Goal: Find contact information: Find contact information

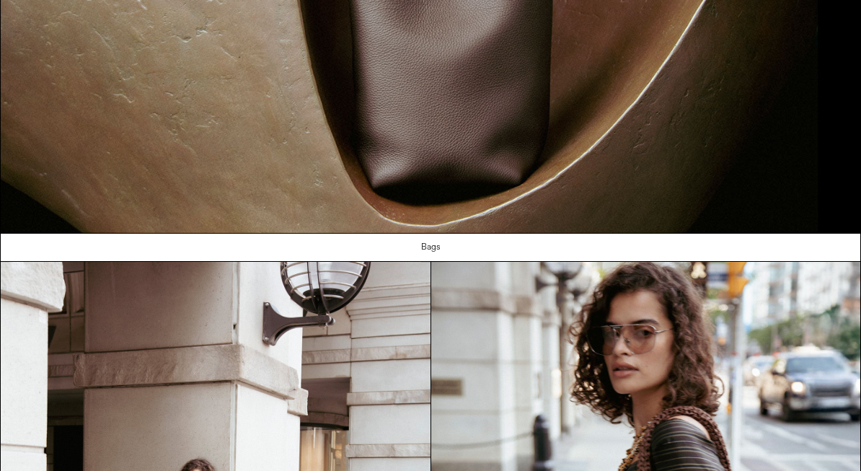
scroll to position [953, 0]
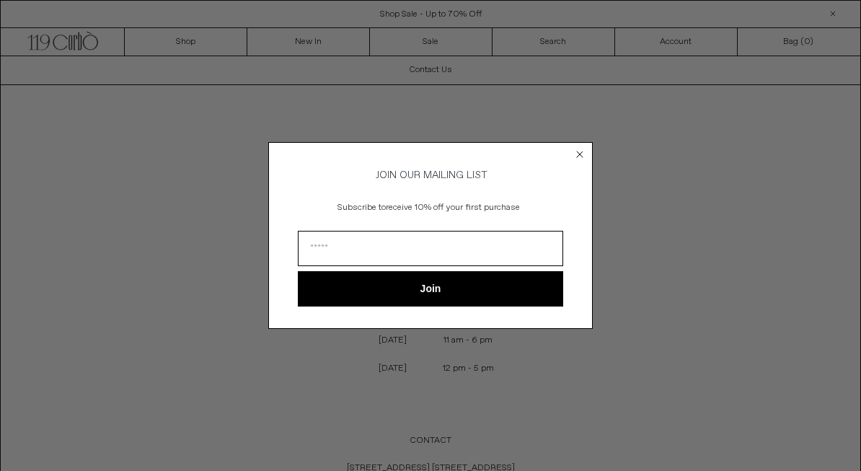
scroll to position [31, 0]
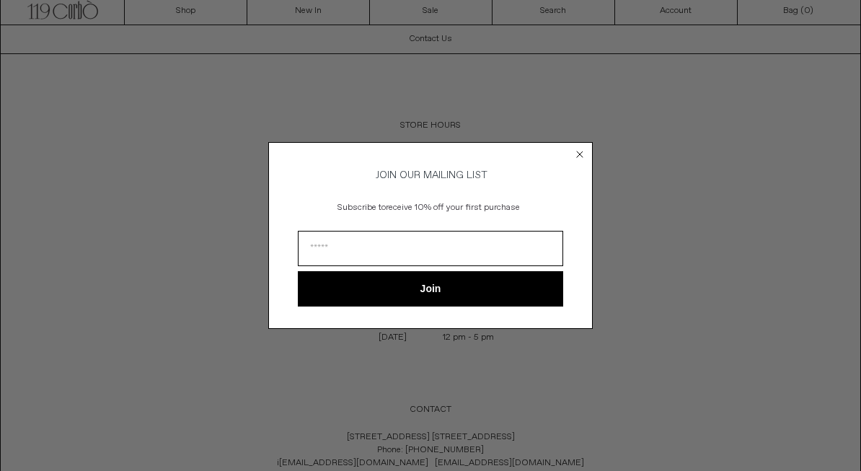
click at [584, 153] on circle "Close dialog" at bounding box center [580, 155] width 14 height 14
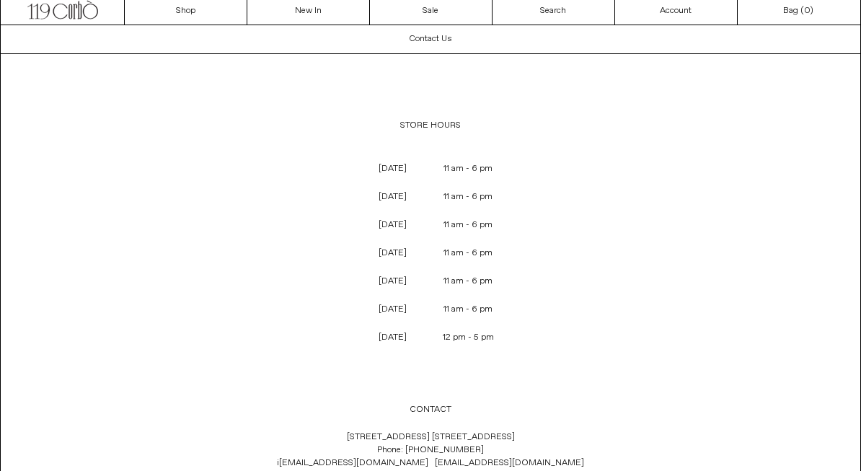
click at [582, 169] on icon "Close dialog" at bounding box center [580, 176] width 14 height 14
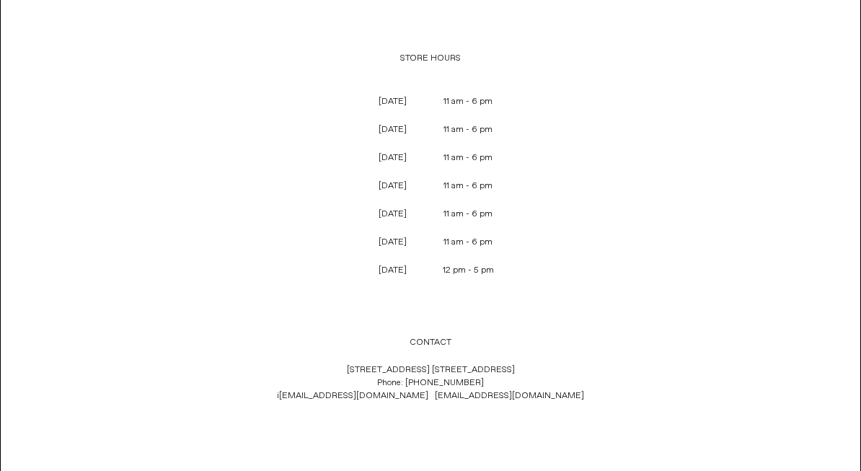
scroll to position [156, 0]
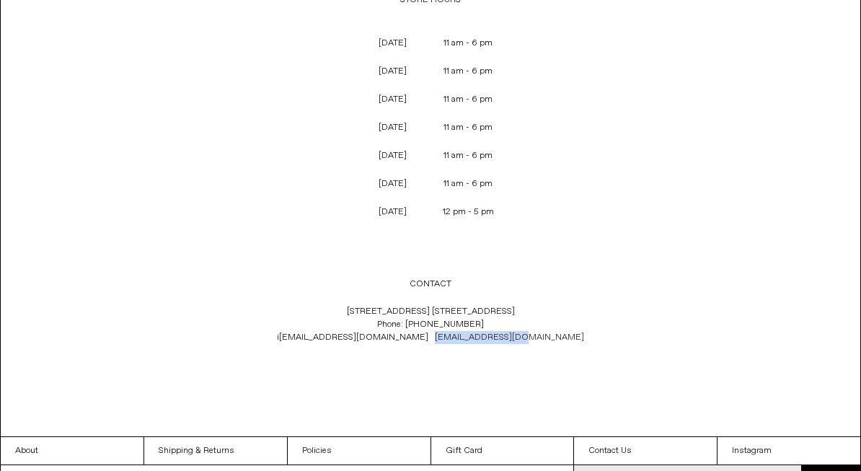
drag, startPoint x: 527, startPoint y: 336, endPoint x: 431, endPoint y: 335, distance: 95.9
click at [431, 335] on p "119 Yorkville Ave. Toronto, Ontario M5R 1C4 Phone: +1 (416) 928 0954 i nfo@119c…" at bounding box center [430, 324] width 477 height 53
copy p "sales@119corbo.com"
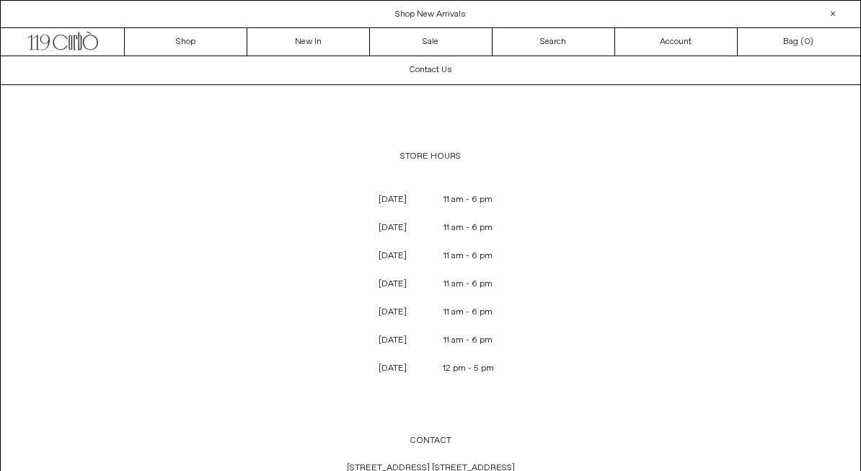
scroll to position [0, 0]
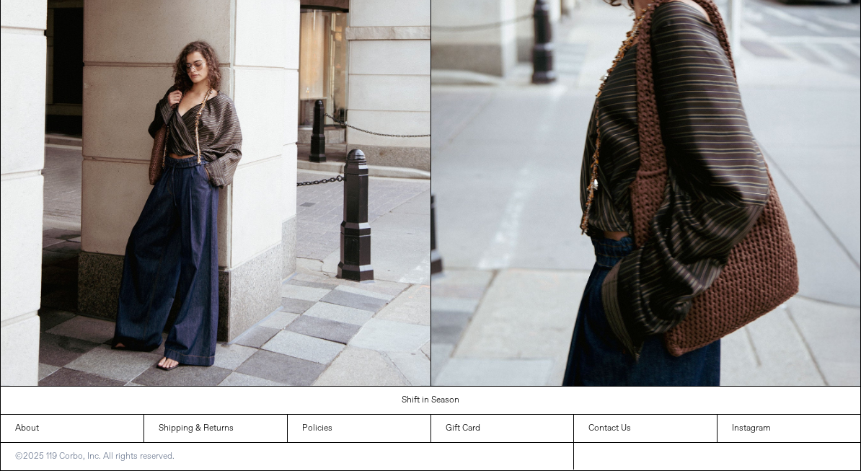
scroll to position [1339, 0]
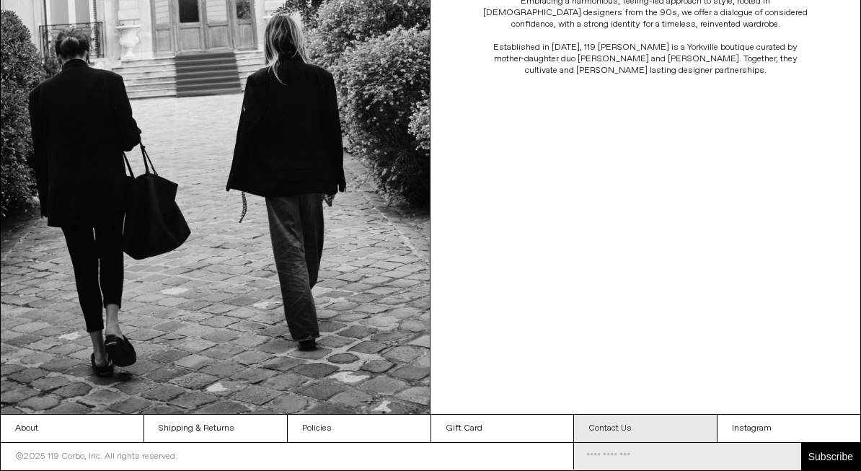
click at [600, 429] on link "Contact Us" at bounding box center [645, 428] width 143 height 27
